Goal: Check status: Check status

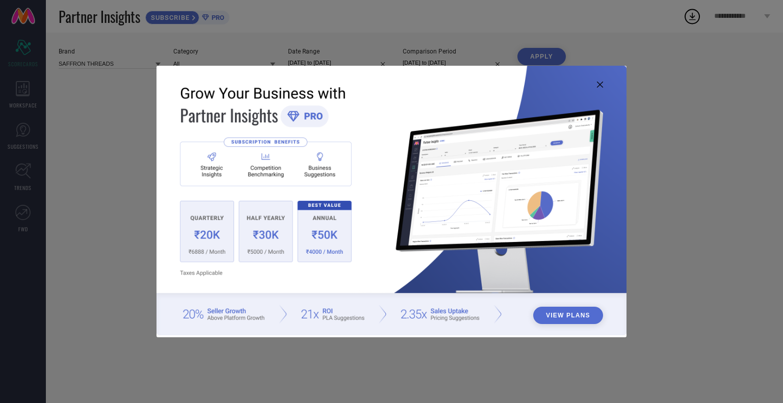
click at [598, 82] on icon at bounding box center [600, 85] width 6 height 6
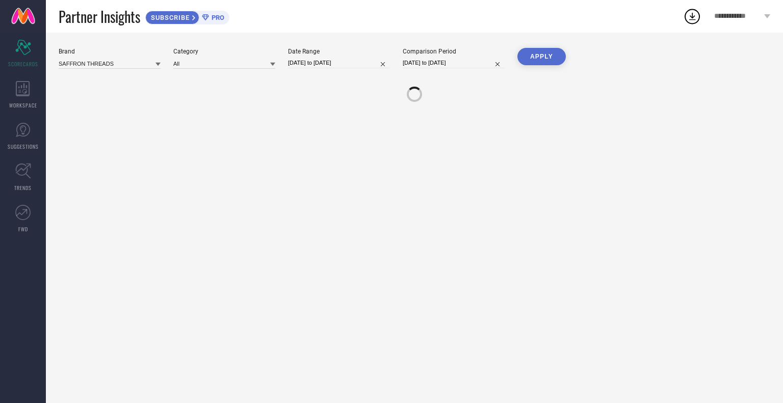
select select "7"
select select "2025"
select select "8"
select select "2025"
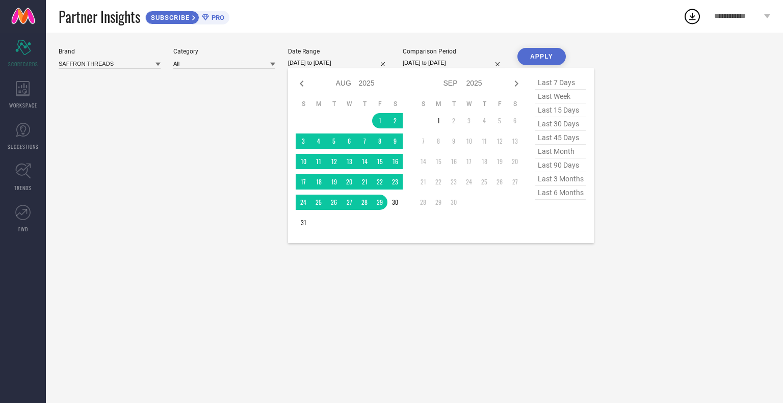
click at [327, 62] on input "[DATE] to [DATE]" at bounding box center [339, 63] width 102 height 11
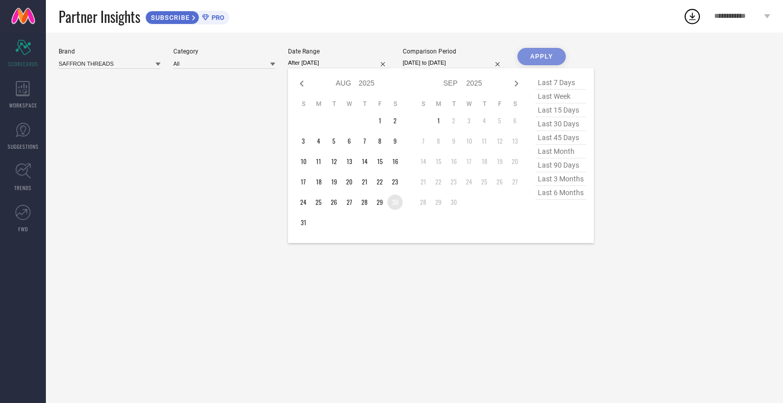
click at [400, 200] on td "30" at bounding box center [395, 202] width 15 height 15
type input "[DATE] to [DATE]"
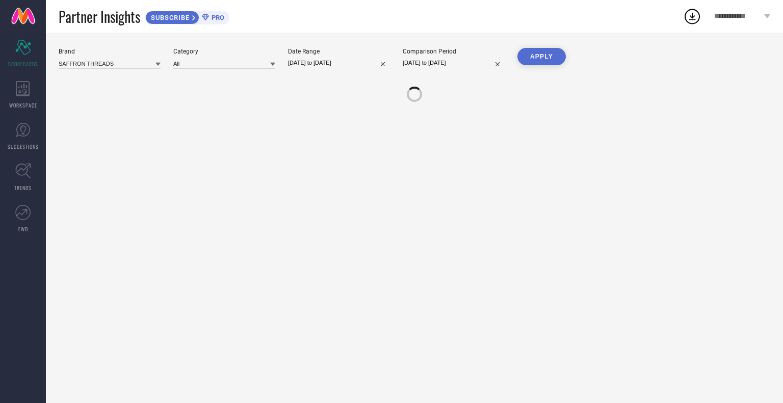
drag, startPoint x: 306, startPoint y: 222, endPoint x: 320, endPoint y: 220, distance: 14.5
click at [466, 59] on input at bounding box center [454, 63] width 102 height 11
select select "8"
select select "2025"
select select "9"
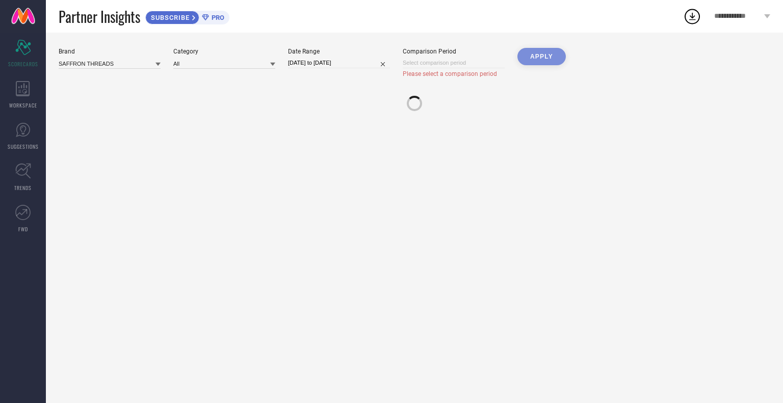
select select "2025"
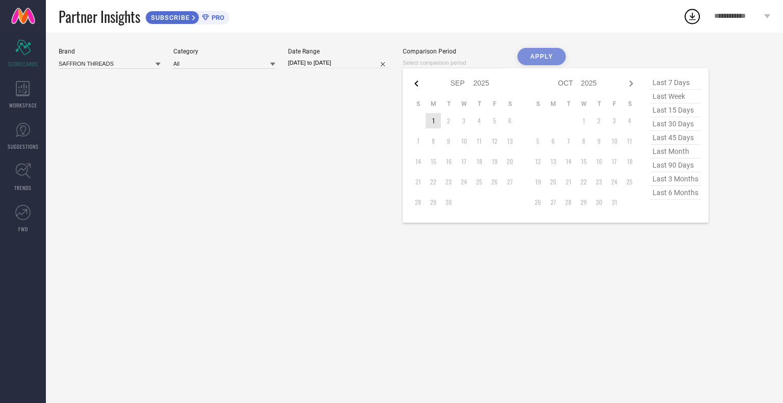
click at [420, 85] on icon at bounding box center [417, 84] width 12 height 12
select select "7"
select select "2025"
select select "8"
select select "2025"
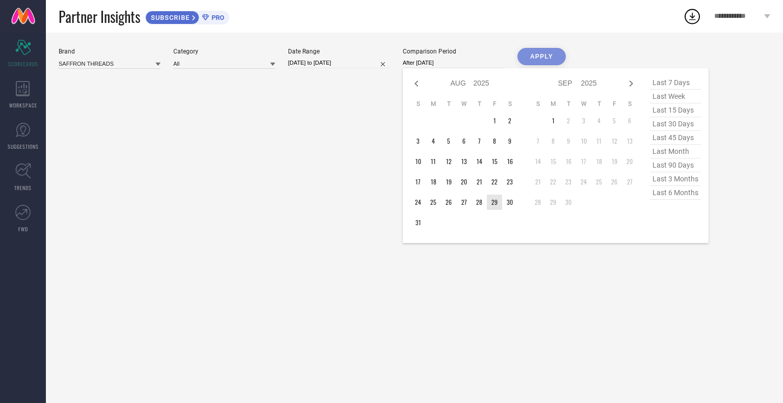
click at [496, 196] on td "29" at bounding box center [494, 202] width 15 height 15
type input "[DATE] to [DATE]"
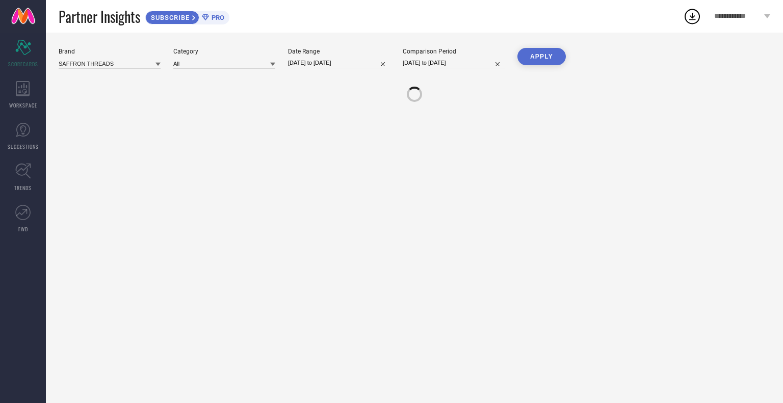
click at [550, 55] on button "APPLY" at bounding box center [542, 56] width 48 height 17
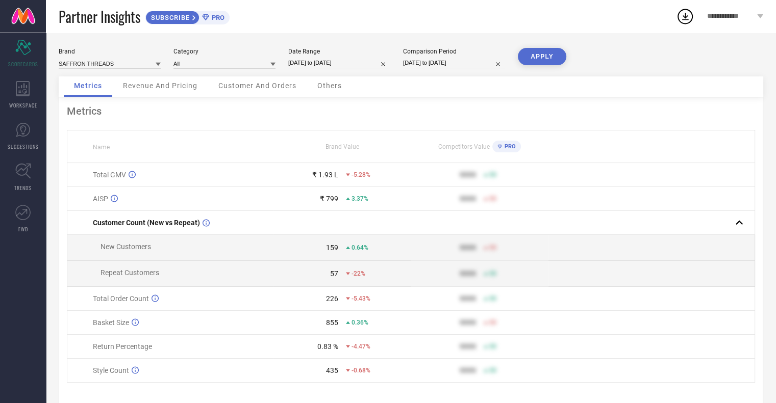
select select "7"
select select "2025"
select select "8"
select select "2025"
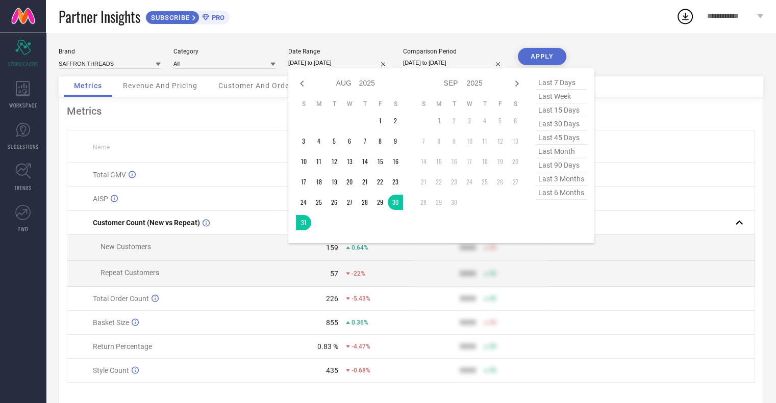
click at [347, 59] on input "[DATE] to [DATE]" at bounding box center [339, 63] width 102 height 11
click at [367, 187] on td "21" at bounding box center [364, 181] width 15 height 15
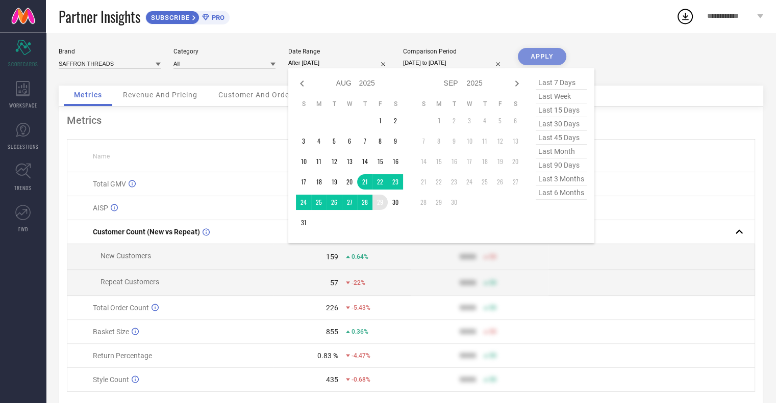
type input "[DATE] to [DATE]"
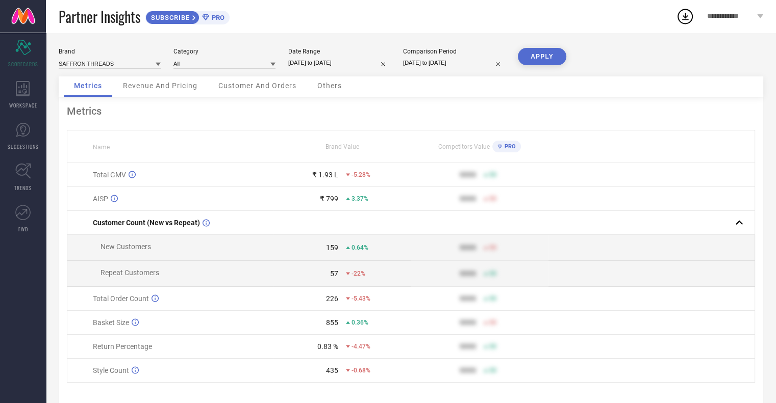
click at [538, 60] on button "APPLY" at bounding box center [542, 56] width 48 height 17
click at [307, 62] on input "[DATE] to [DATE]" at bounding box center [339, 63] width 102 height 11
select select "7"
select select "2025"
select select "8"
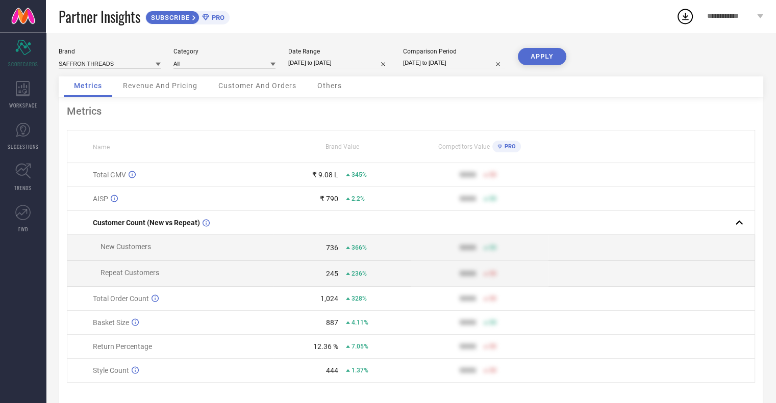
select select "2025"
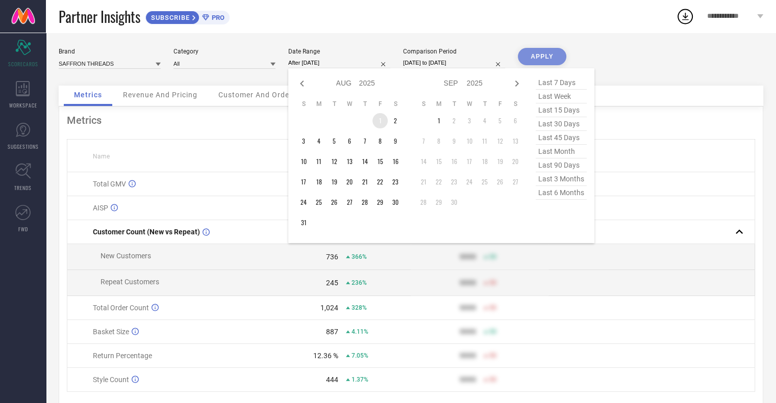
click at [375, 120] on td "1" at bounding box center [379, 120] width 15 height 15
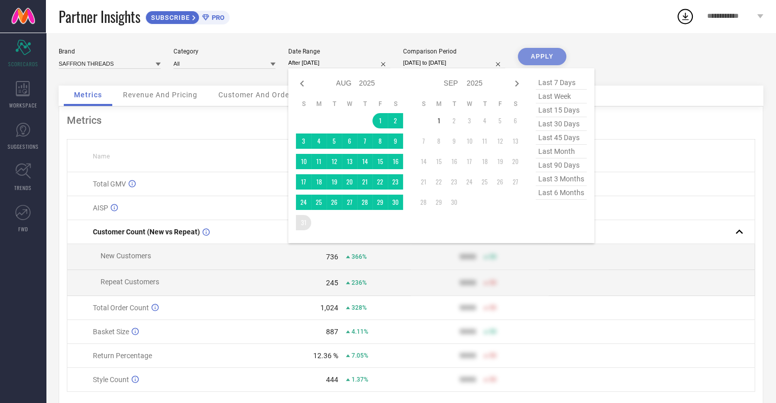
type input "[DATE] to [DATE]"
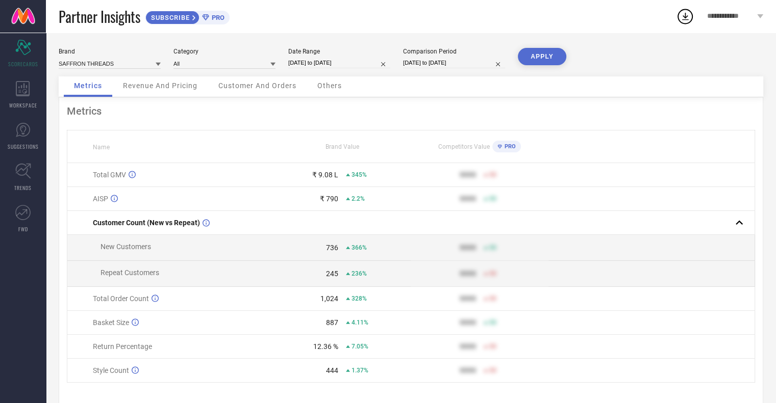
click at [548, 61] on button "APPLY" at bounding box center [542, 56] width 48 height 17
click at [349, 65] on input "[DATE] to [DATE]" at bounding box center [339, 63] width 102 height 11
select select "7"
select select "2025"
select select "8"
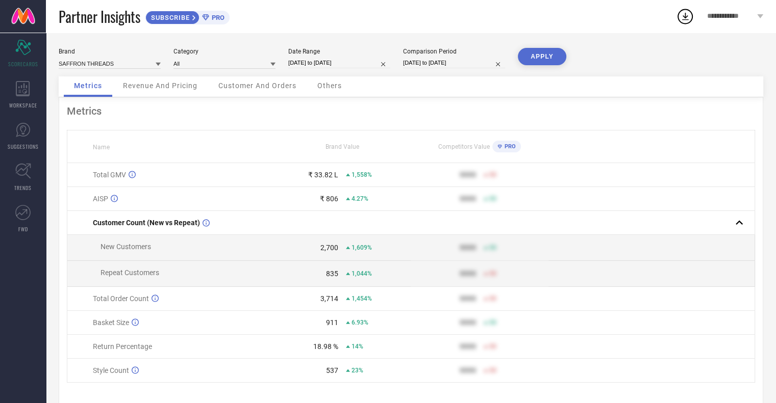
select select "2025"
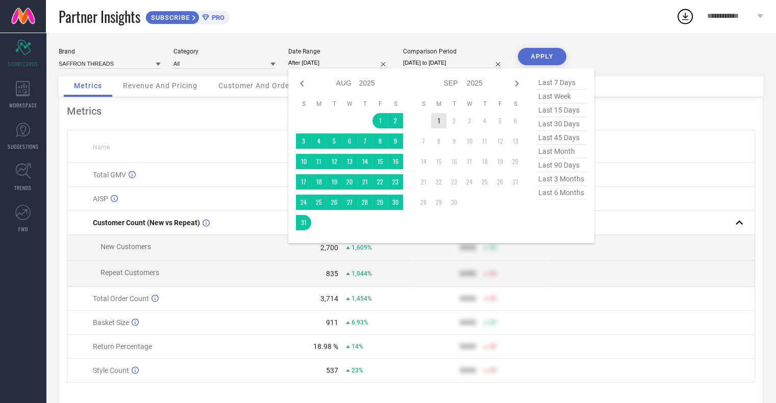
click at [439, 120] on td "1" at bounding box center [438, 120] width 15 height 15
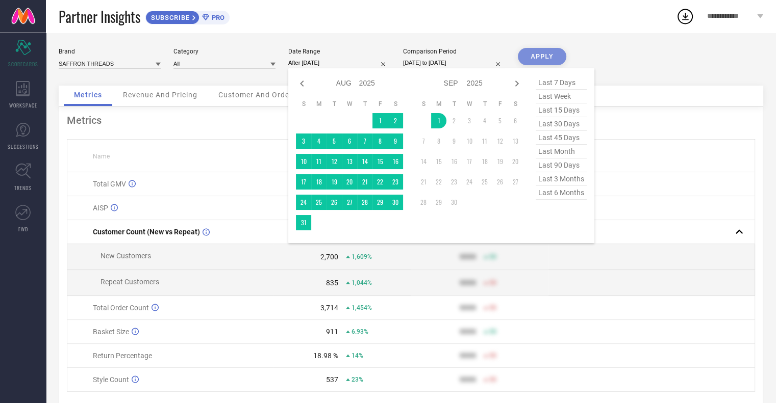
type input "[DATE] to [DATE]"
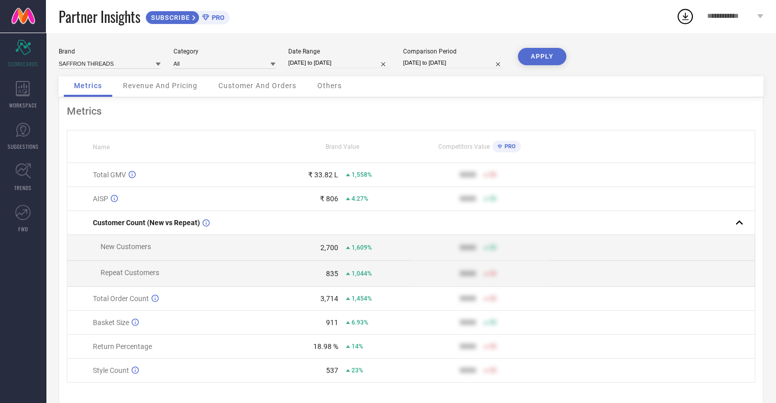
click at [533, 63] on button "APPLY" at bounding box center [542, 56] width 48 height 17
